Goal: Find specific page/section: Find specific page/section

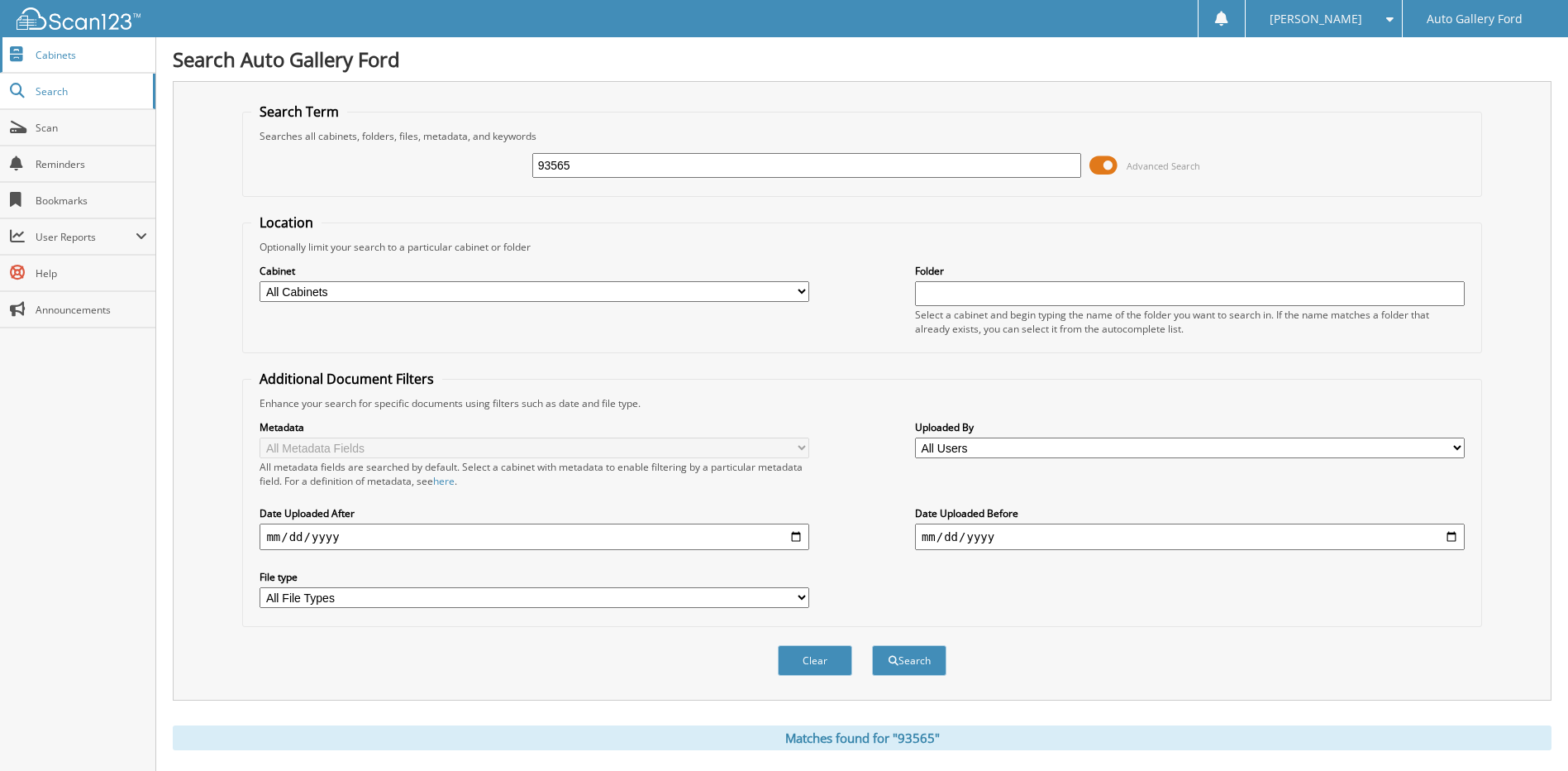
click at [48, 64] on link "Cabinets" at bounding box center [77, 55] width 155 height 35
drag, startPoint x: 614, startPoint y: 164, endPoint x: 508, endPoint y: 163, distance: 106.0
click at [508, 163] on div "93565 Advanced Search" at bounding box center [862, 165] width 1221 height 45
drag, startPoint x: 617, startPoint y: 163, endPoint x: 509, endPoint y: 160, distance: 108.0
click at [512, 162] on div "93565 Advanced Search" at bounding box center [862, 165] width 1221 height 45
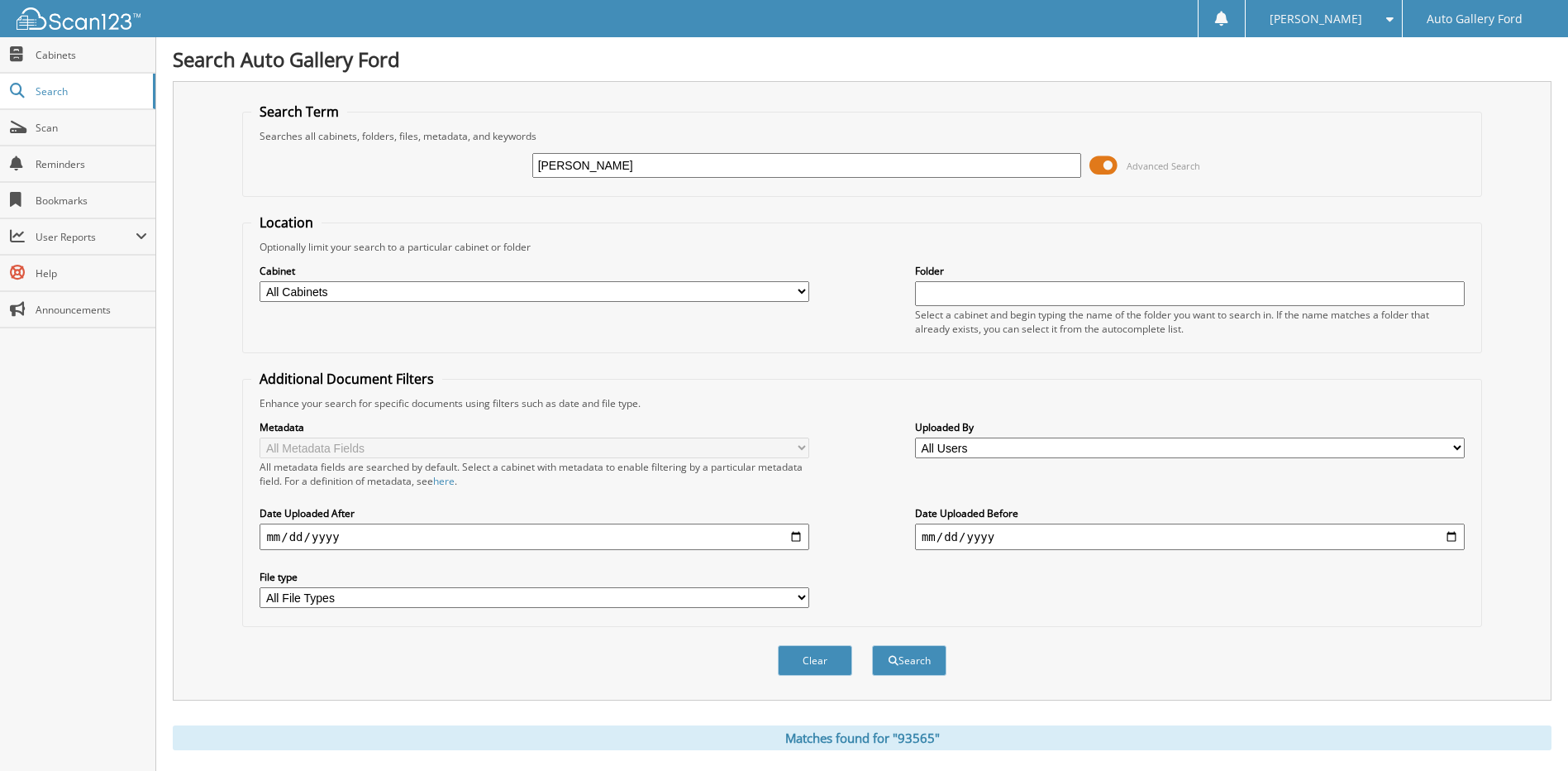
type input "[PERSON_NAME]"
click at [872, 645] on button "Search" at bounding box center [909, 660] width 74 height 31
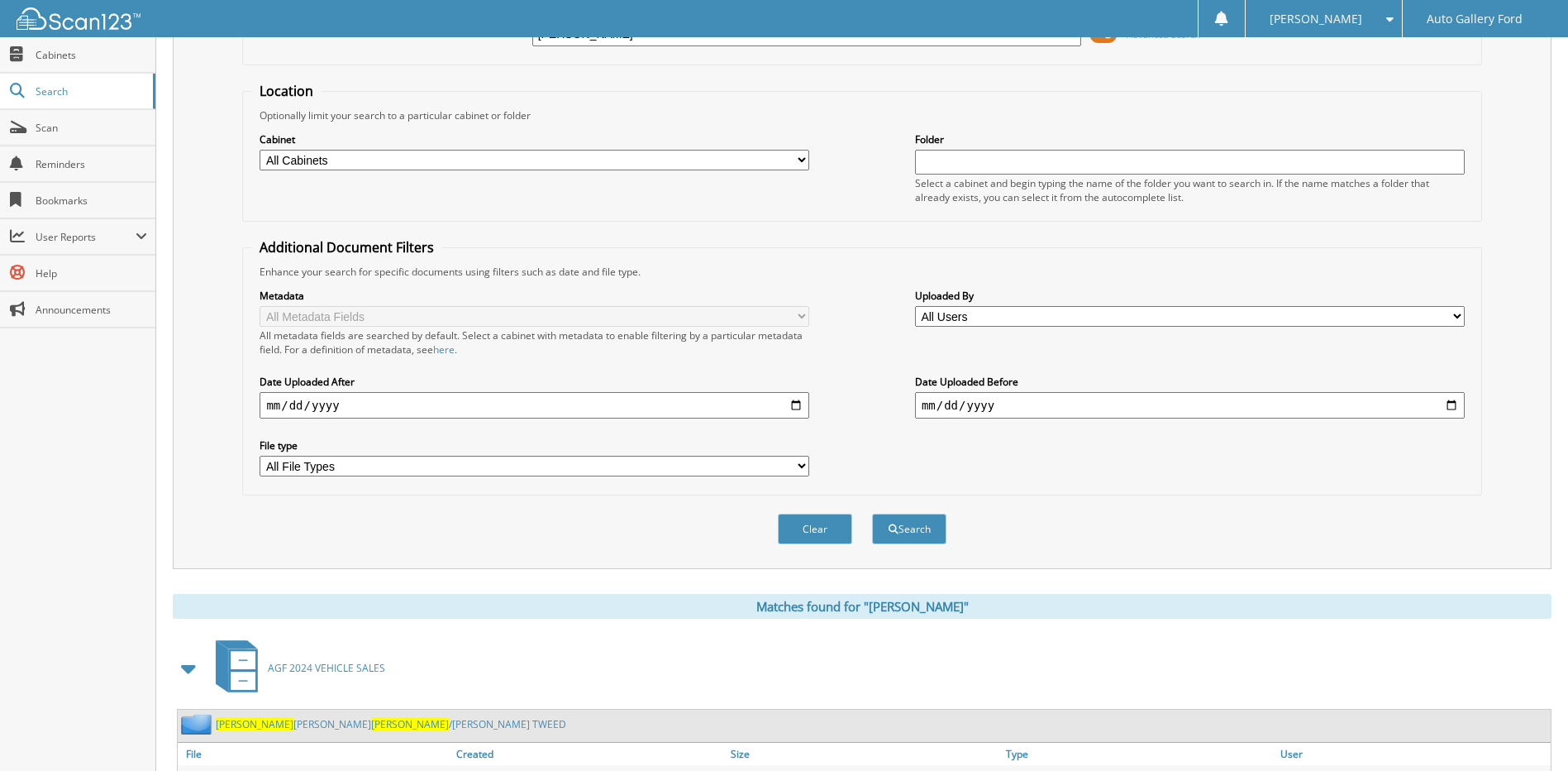
scroll to position [218, 0]
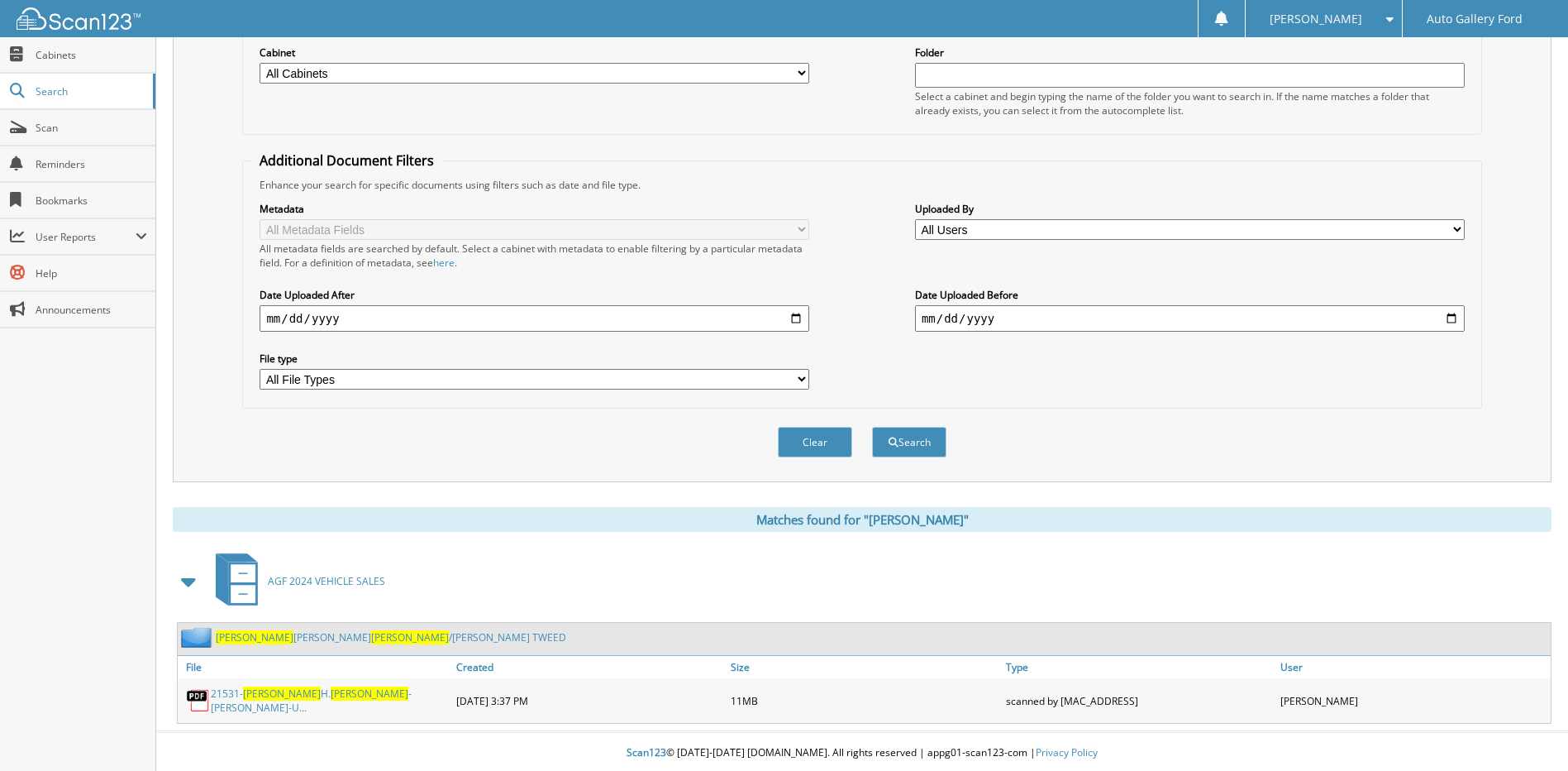
click at [371, 634] on span "LINCE" at bounding box center [410, 636] width 78 height 14
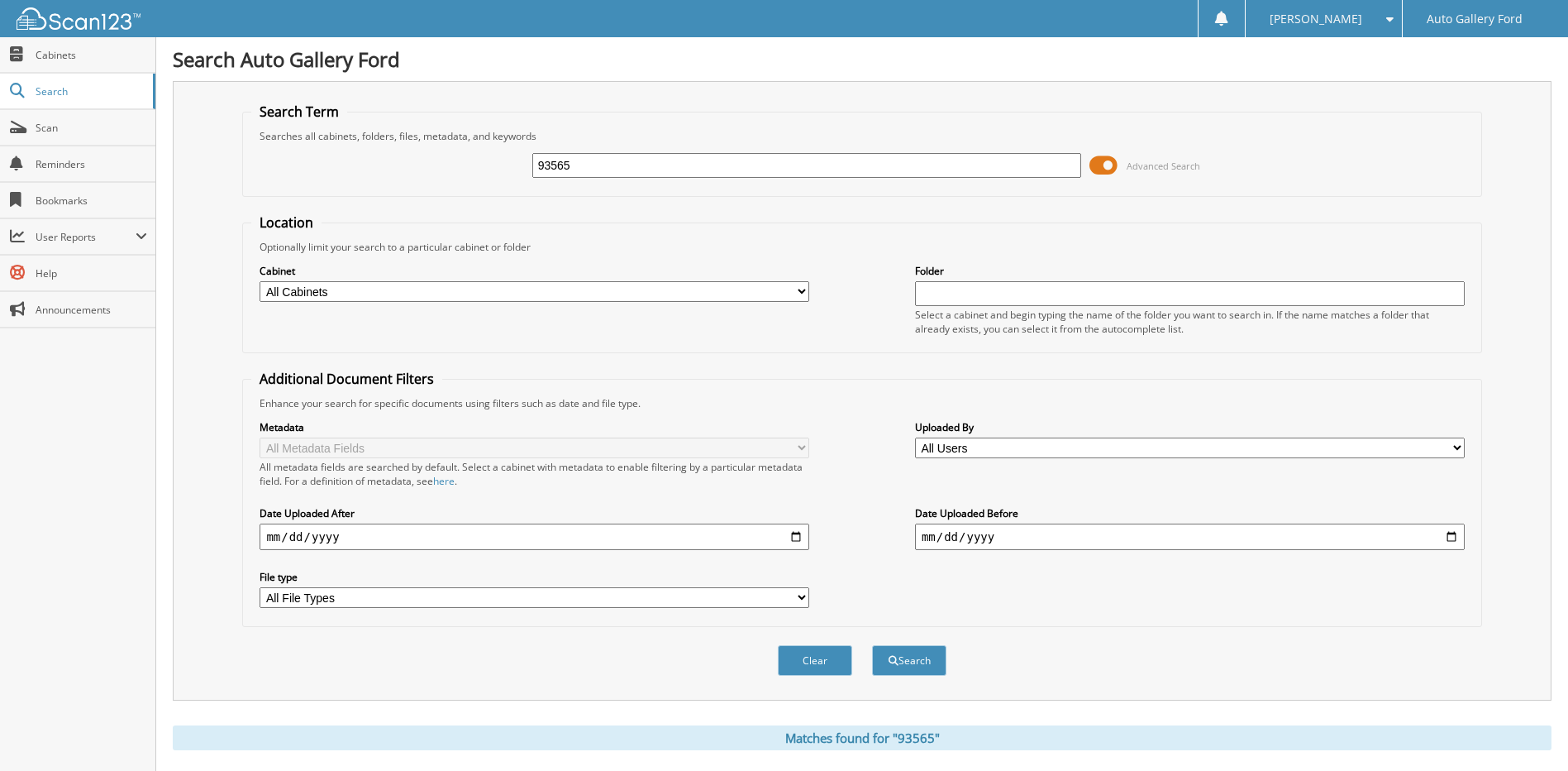
drag, startPoint x: 660, startPoint y: 168, endPoint x: 525, endPoint y: 166, distance: 135.0
click at [525, 166] on div "93565 Advanced Search" at bounding box center [862, 165] width 1221 height 45
type input "[PERSON_NAME]"
click at [872, 645] on button "Search" at bounding box center [909, 660] width 74 height 31
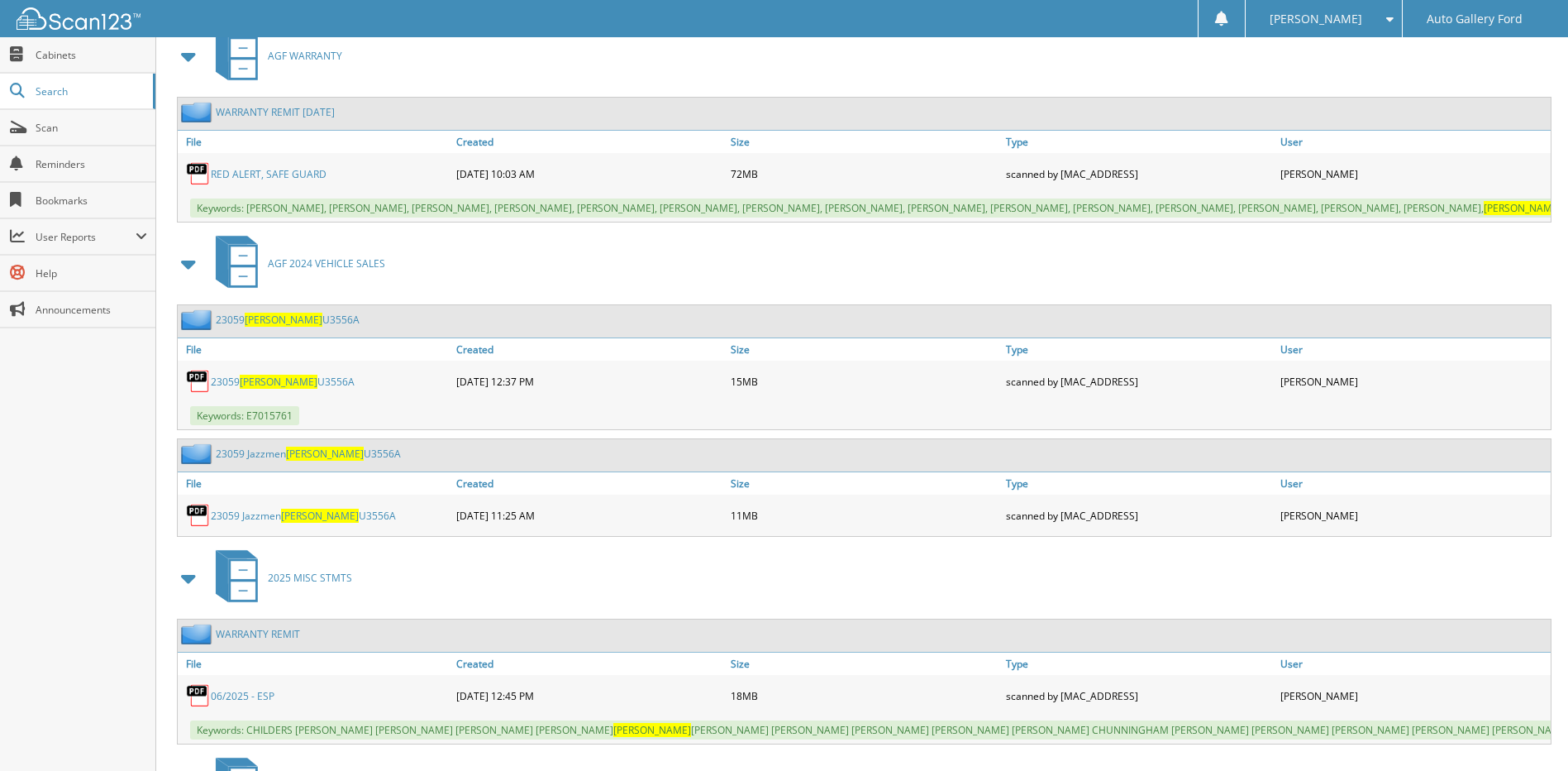
scroll to position [744, 0]
click at [269, 388] on span "[PERSON_NAME]" at bounding box center [279, 380] width 78 height 14
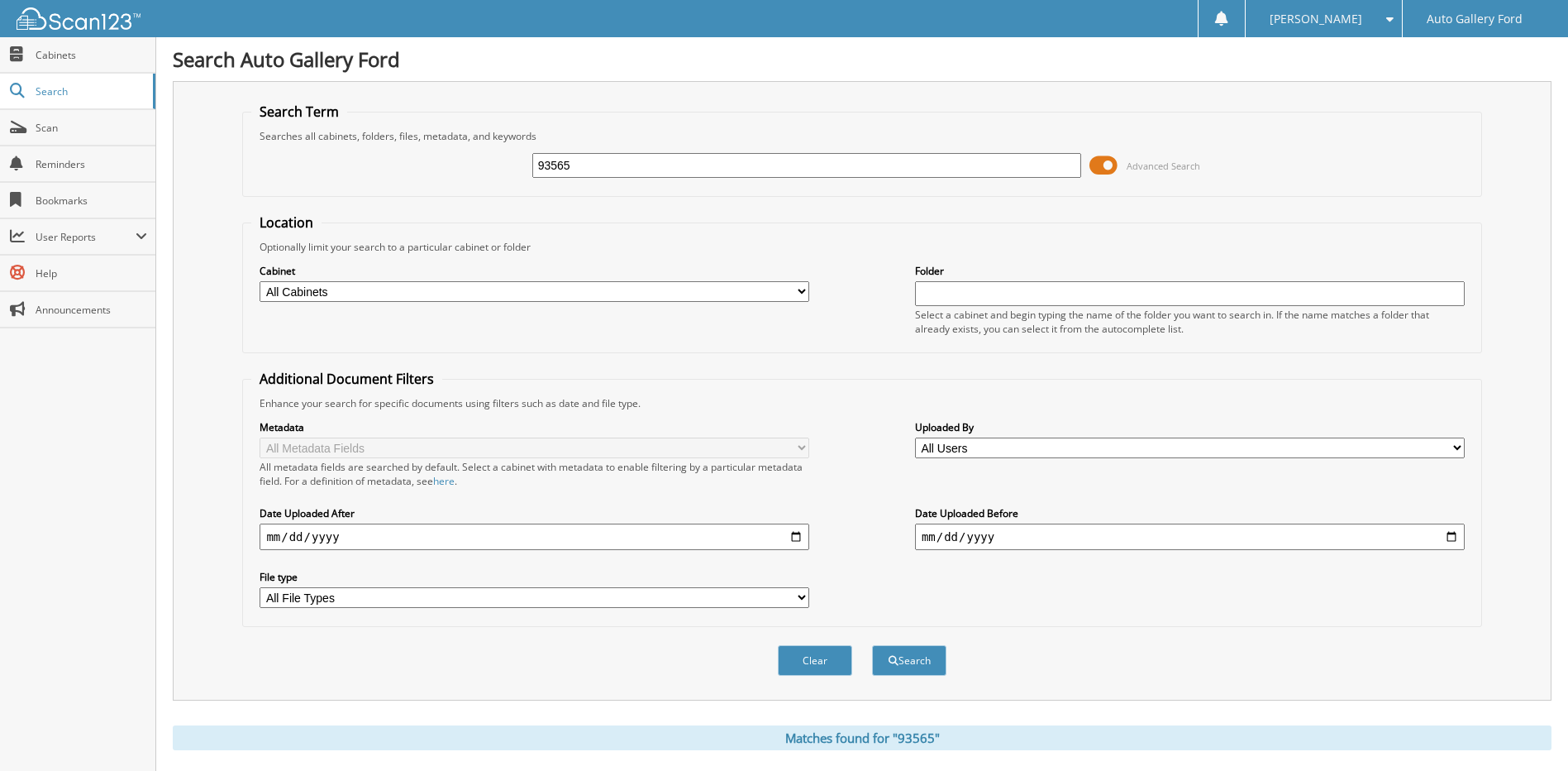
drag, startPoint x: 780, startPoint y: 163, endPoint x: 612, endPoint y: 161, distance: 168.0
click at [612, 161] on input "93565" at bounding box center [807, 165] width 550 height 25
type input "9"
type input "602112"
click at [872, 645] on button "Search" at bounding box center [909, 660] width 74 height 31
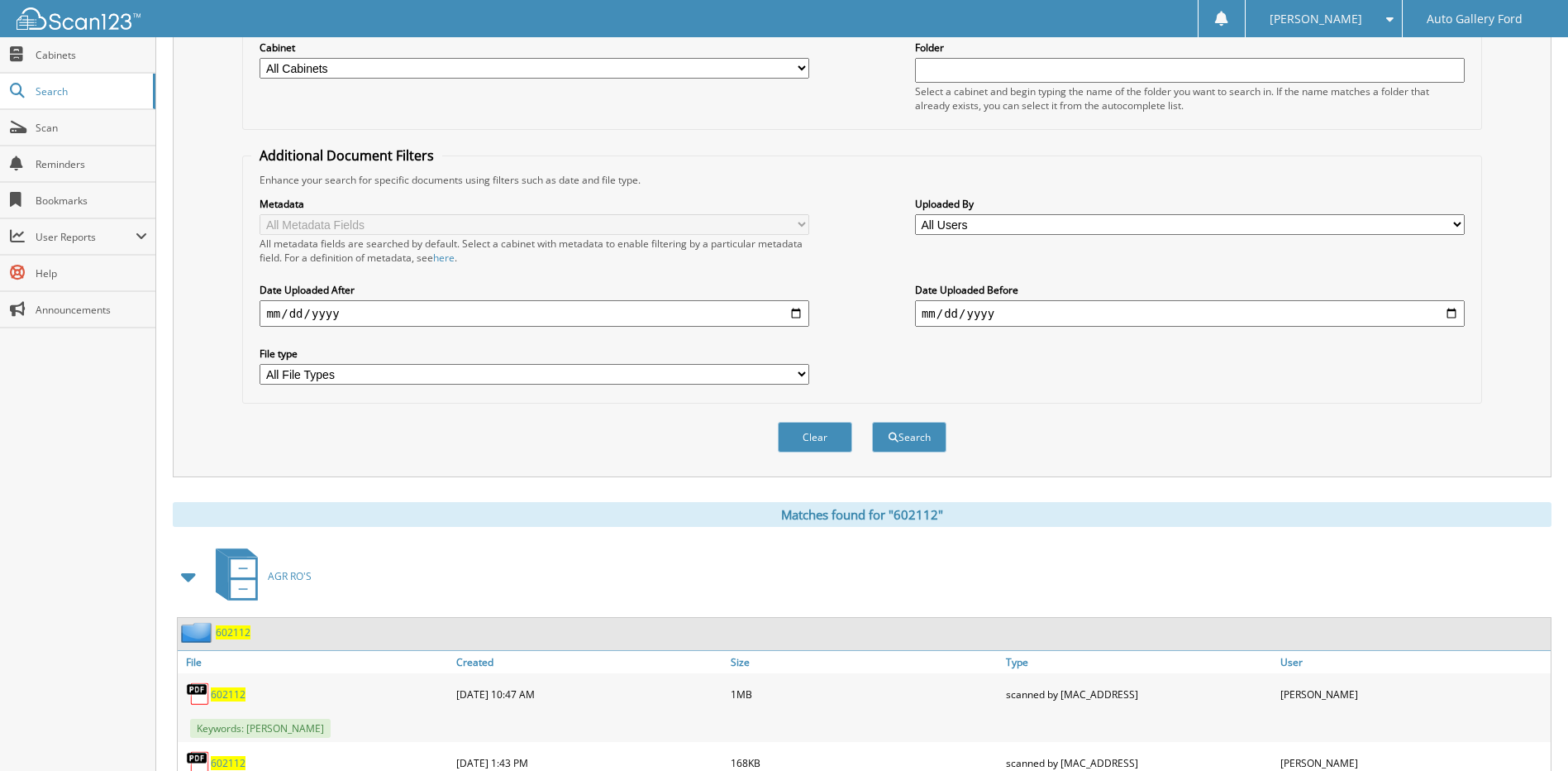
scroll to position [383, 0]
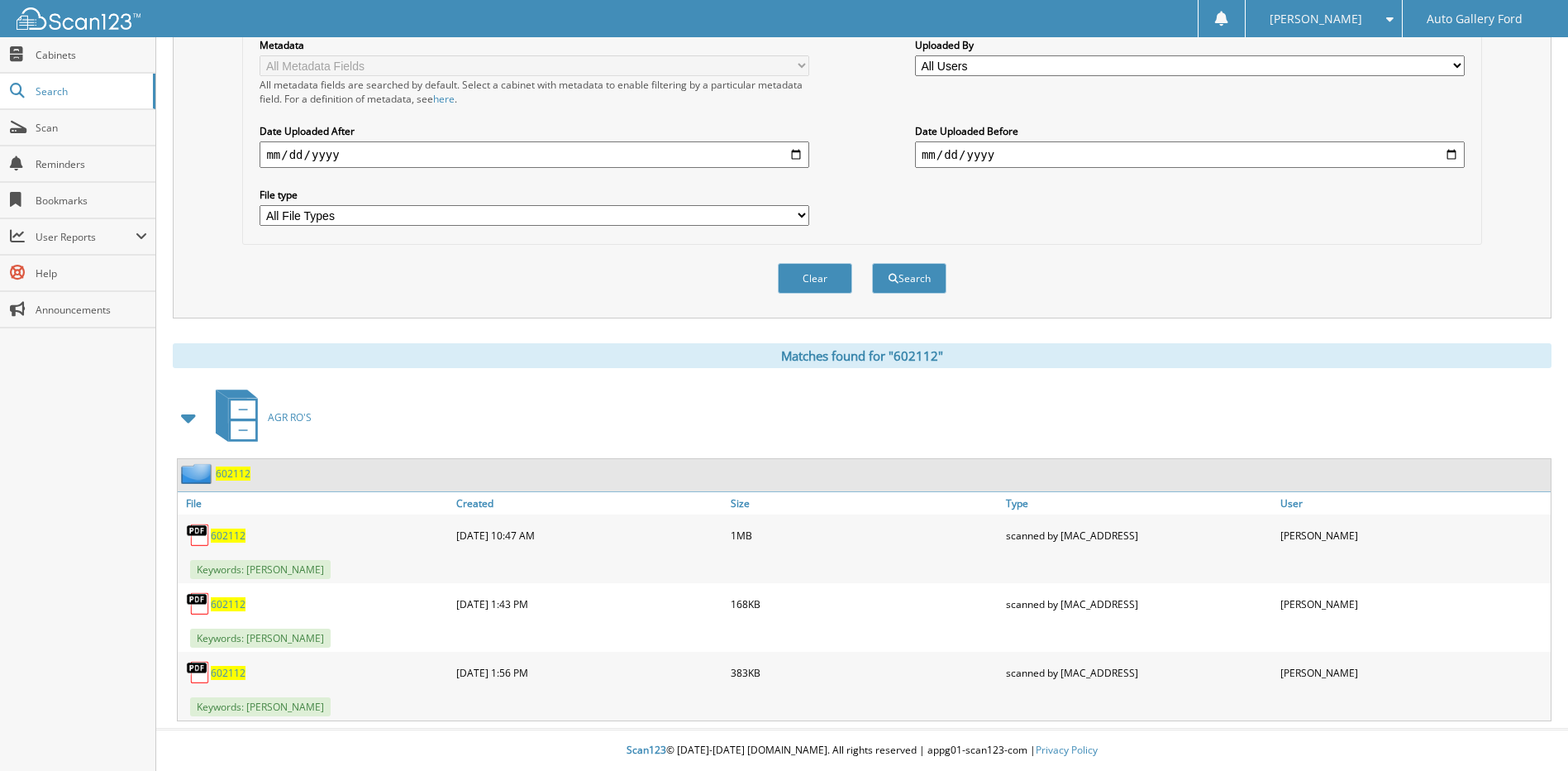
click at [237, 535] on span "602112" at bounding box center [227, 535] width 34 height 14
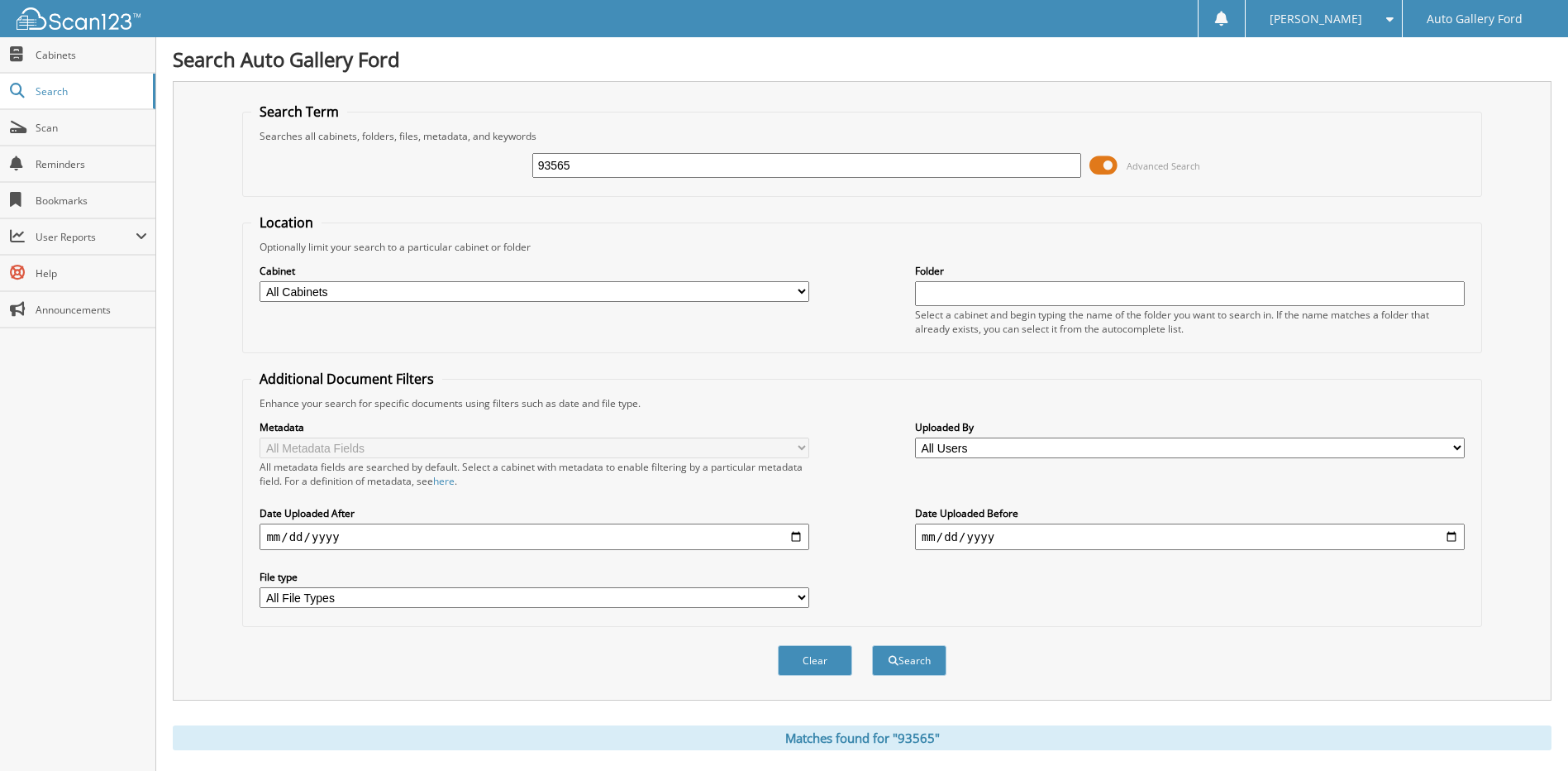
drag, startPoint x: 633, startPoint y: 172, endPoint x: 547, endPoint y: 173, distance: 86.0
click at [547, 173] on input "93565" at bounding box center [807, 165] width 550 height 25
type input "9"
type input "[PERSON_NAME]"
click at [872, 645] on button "Search" at bounding box center [909, 660] width 74 height 31
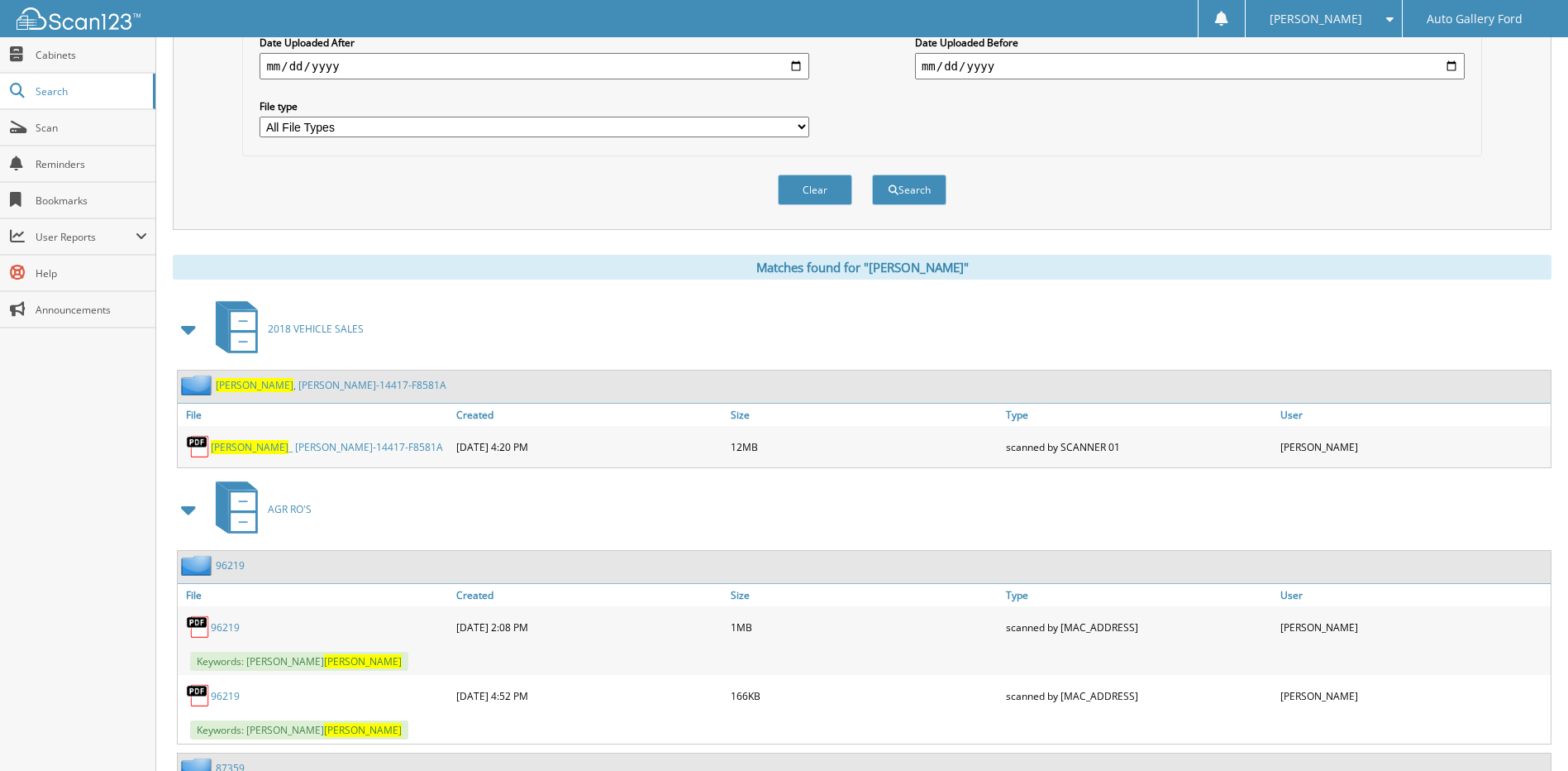
scroll to position [594, 0]
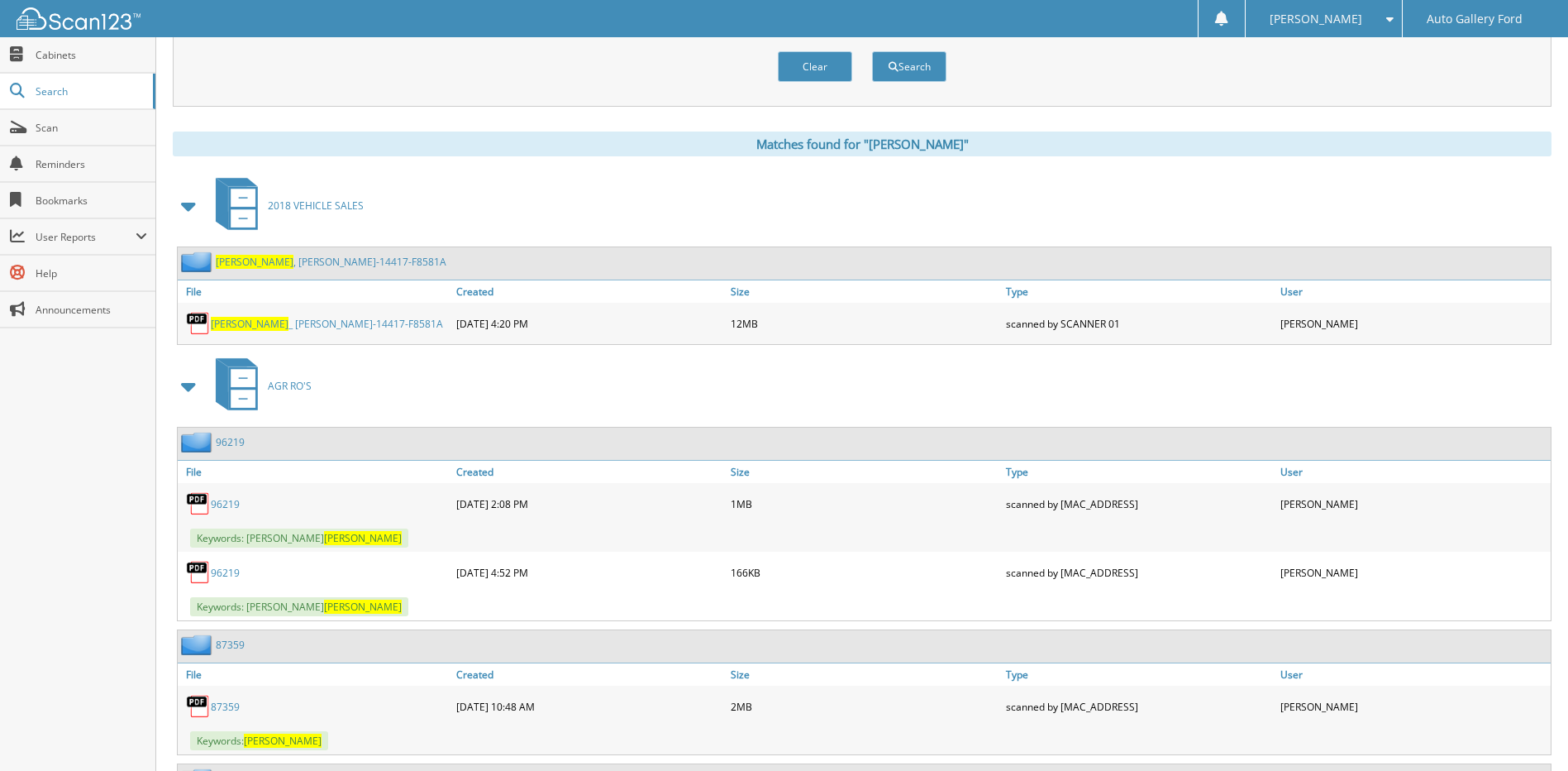
click at [227, 504] on link "96219" at bounding box center [225, 503] width 29 height 14
